Goal: Use online tool/utility

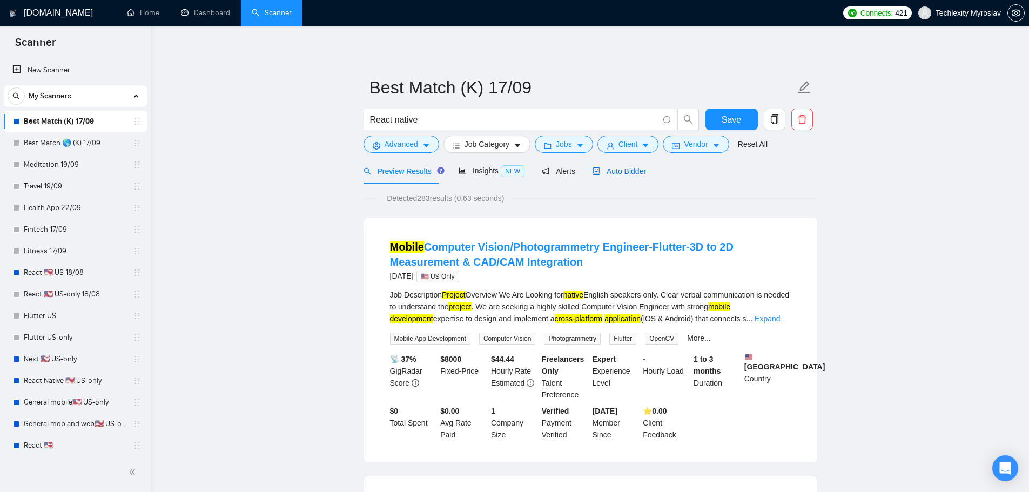
click at [614, 170] on span "Auto Bidder" at bounding box center [619, 171] width 53 height 9
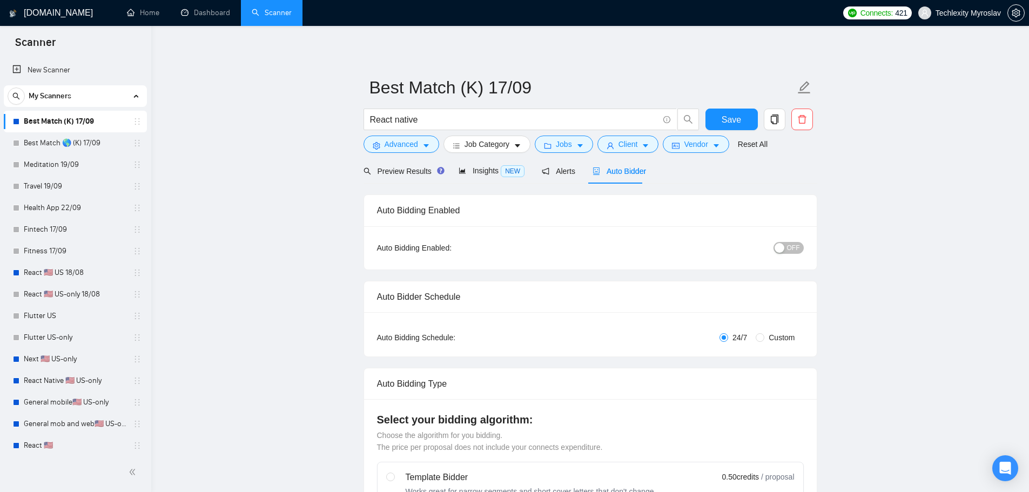
radio input "false"
radio input "true"
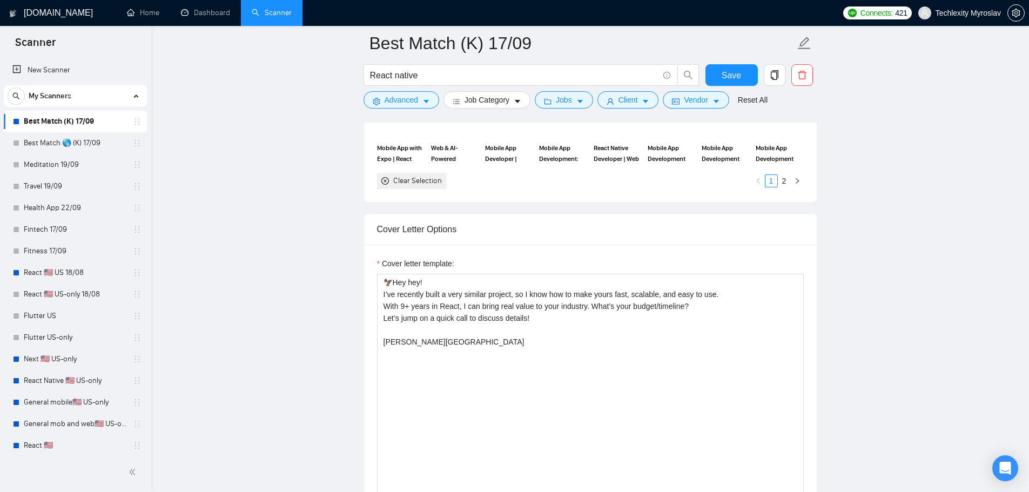
scroll to position [1351, 0]
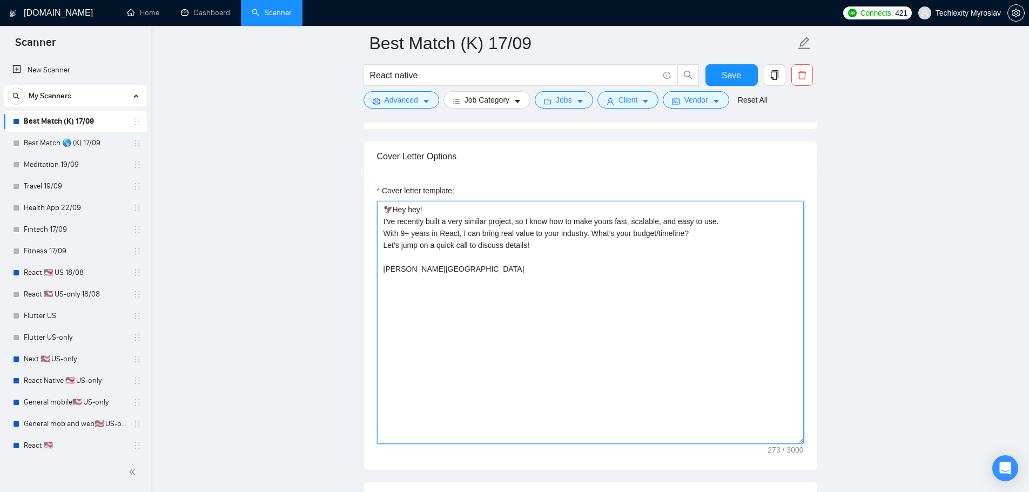
click at [481, 291] on textarea "🦅Hey hey! I’ve recently built a very similar project, so I know how to make you…" at bounding box center [590, 322] width 427 height 243
